Goal: Task Accomplishment & Management: Use online tool/utility

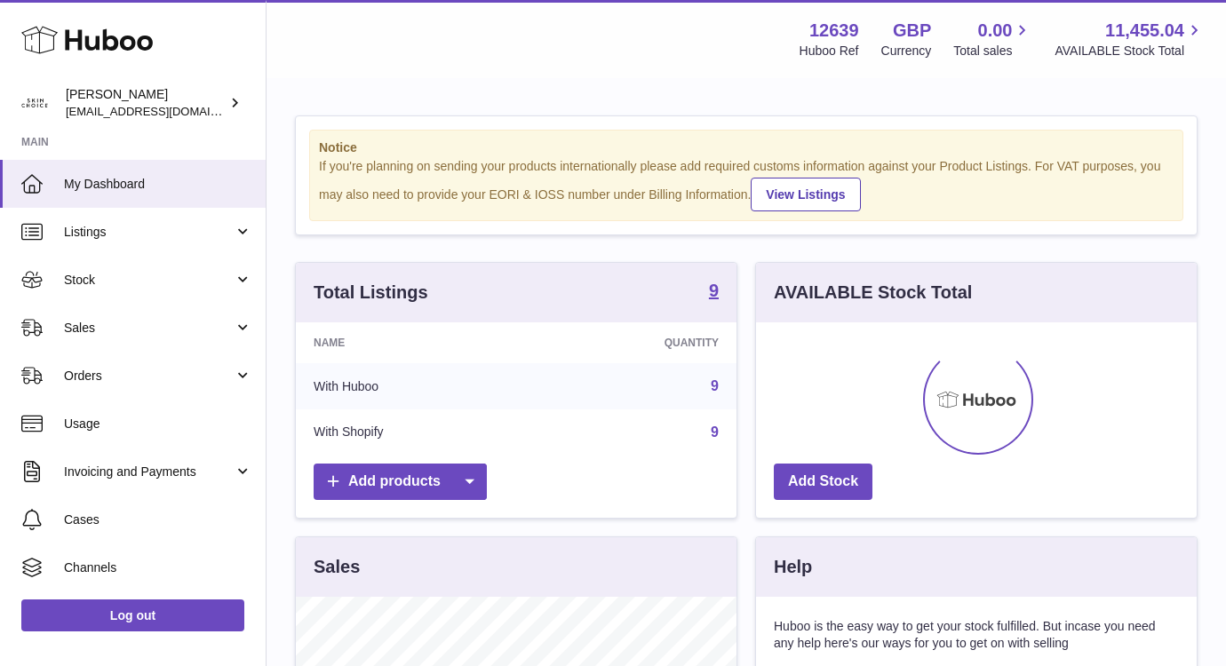
scroll to position [277, 441]
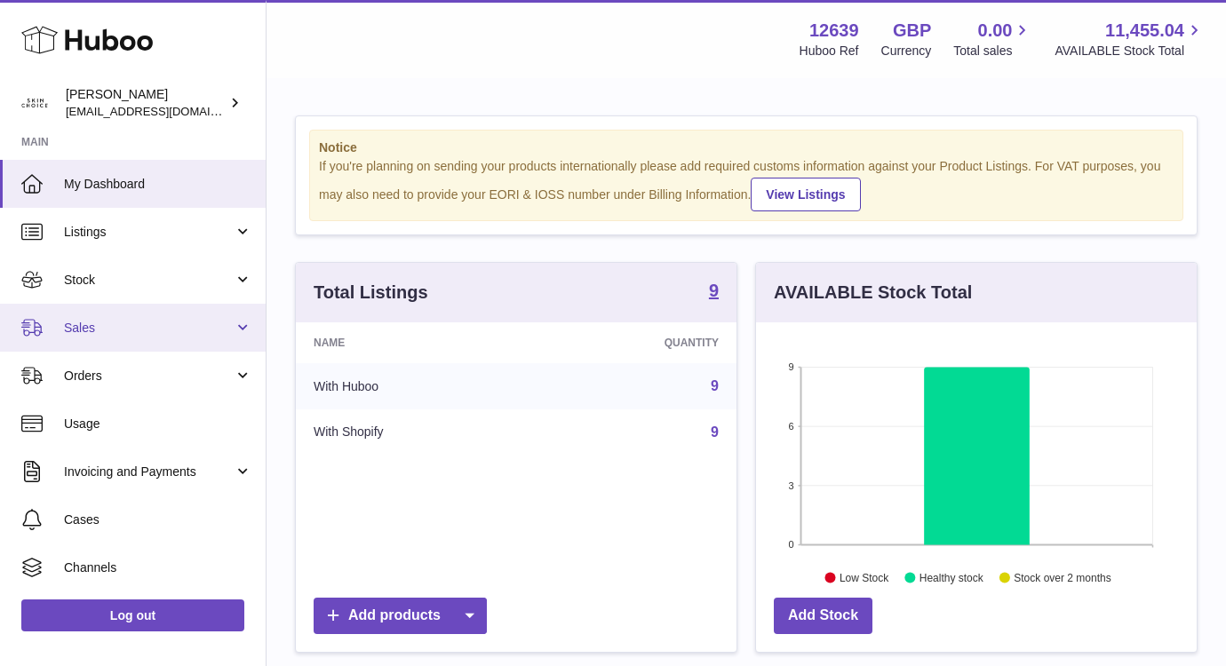
click at [203, 330] on span "Sales" at bounding box center [149, 328] width 170 height 17
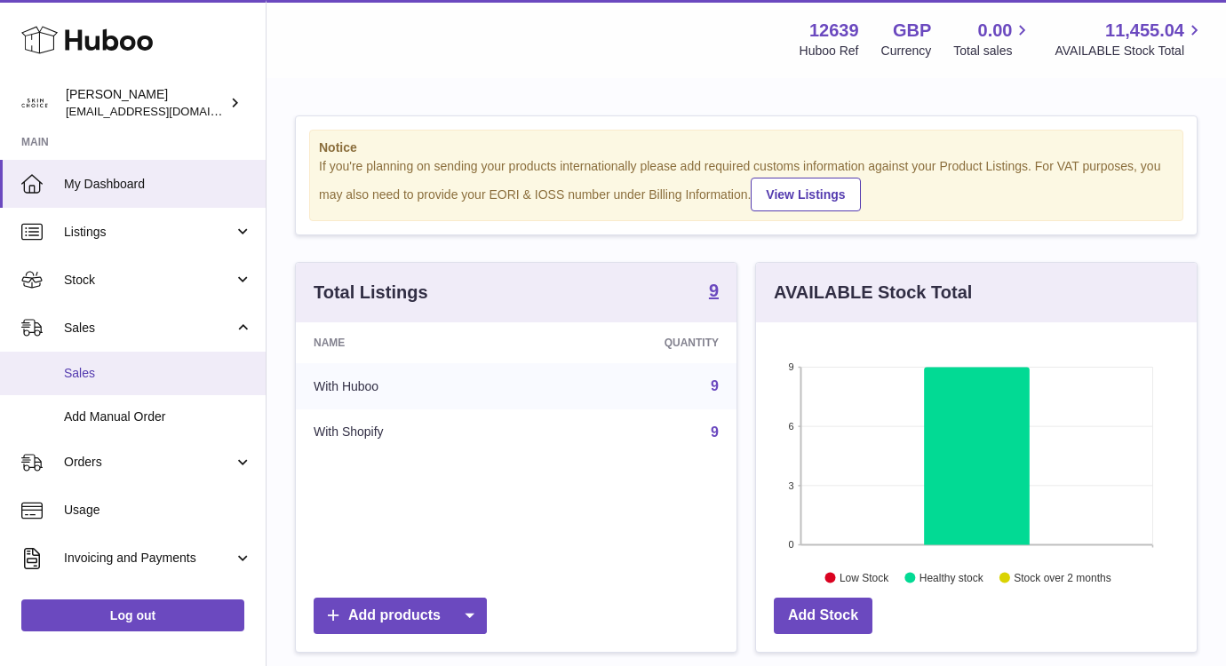
click at [190, 370] on span "Sales" at bounding box center [158, 373] width 188 height 17
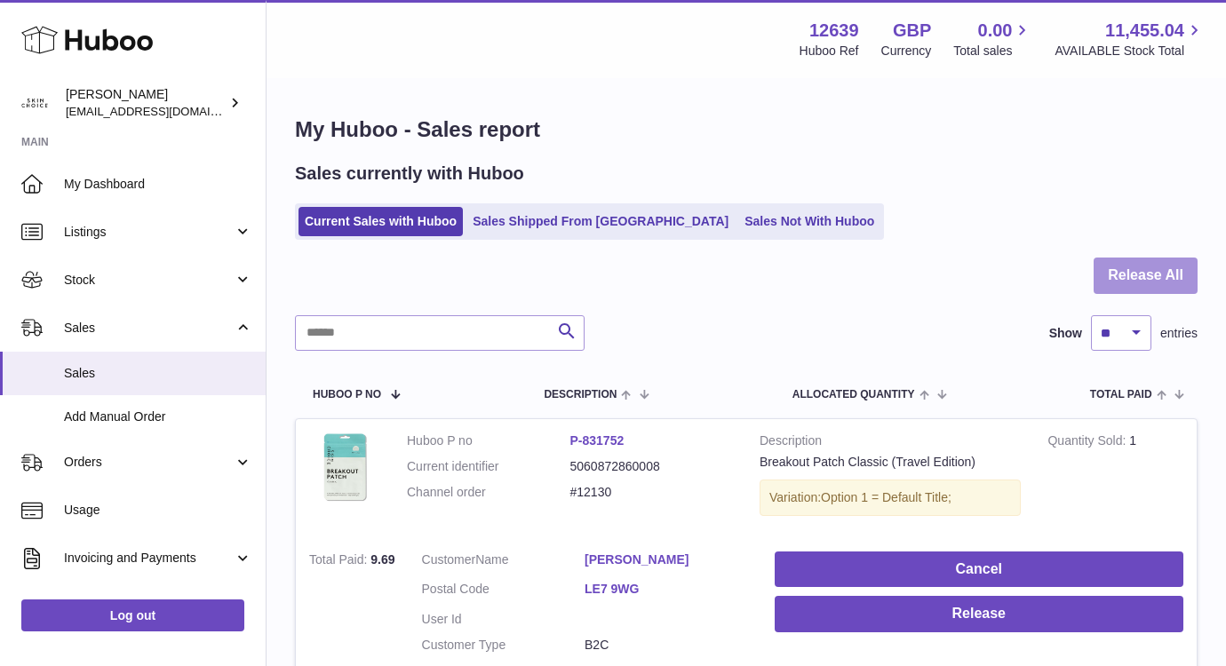
click at [1129, 282] on button "Release All" at bounding box center [1145, 276] width 104 height 36
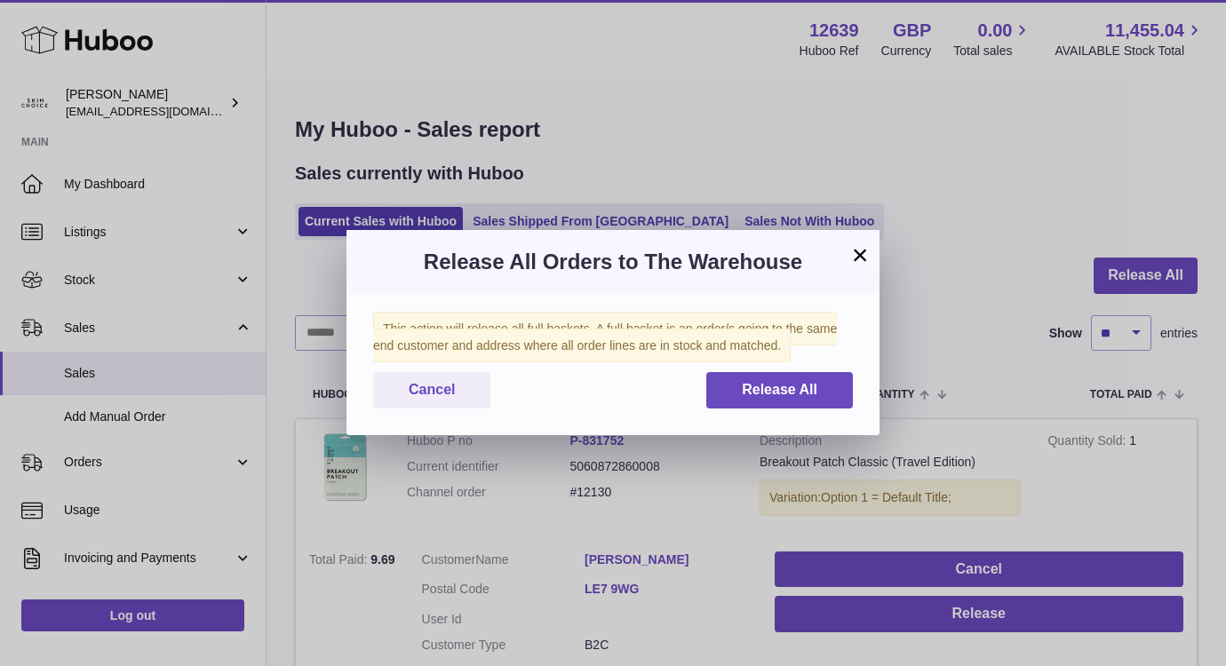
click at [799, 418] on div "This action will release all full baskets. A full basket is an order/s going to…" at bounding box center [612, 364] width 533 height 141
click at [805, 393] on span "Release All" at bounding box center [780, 389] width 76 height 15
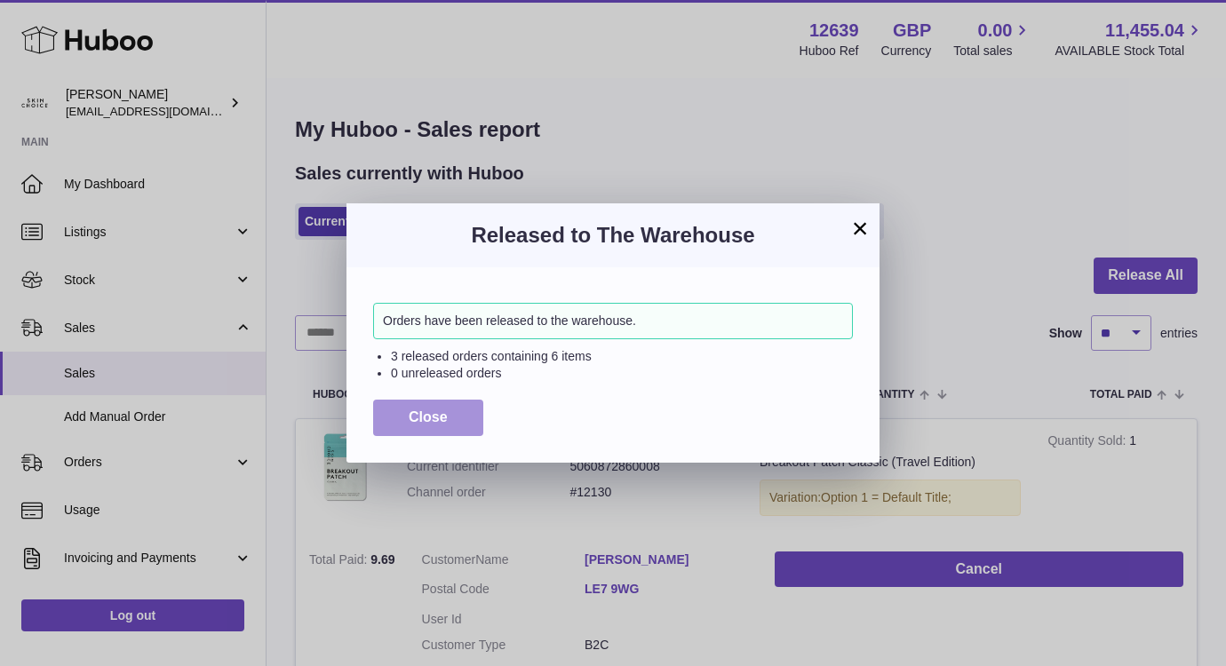
click at [455, 415] on button "Close" at bounding box center [428, 418] width 110 height 36
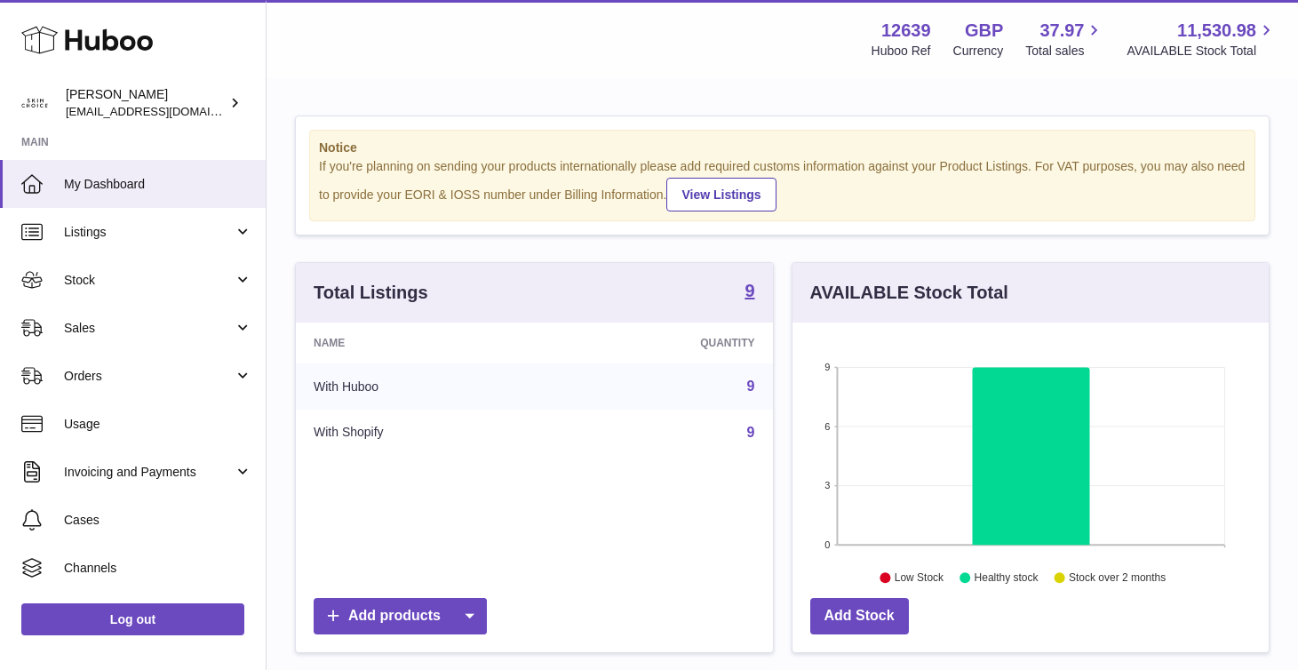
scroll to position [277, 476]
